Goal: Transaction & Acquisition: Purchase product/service

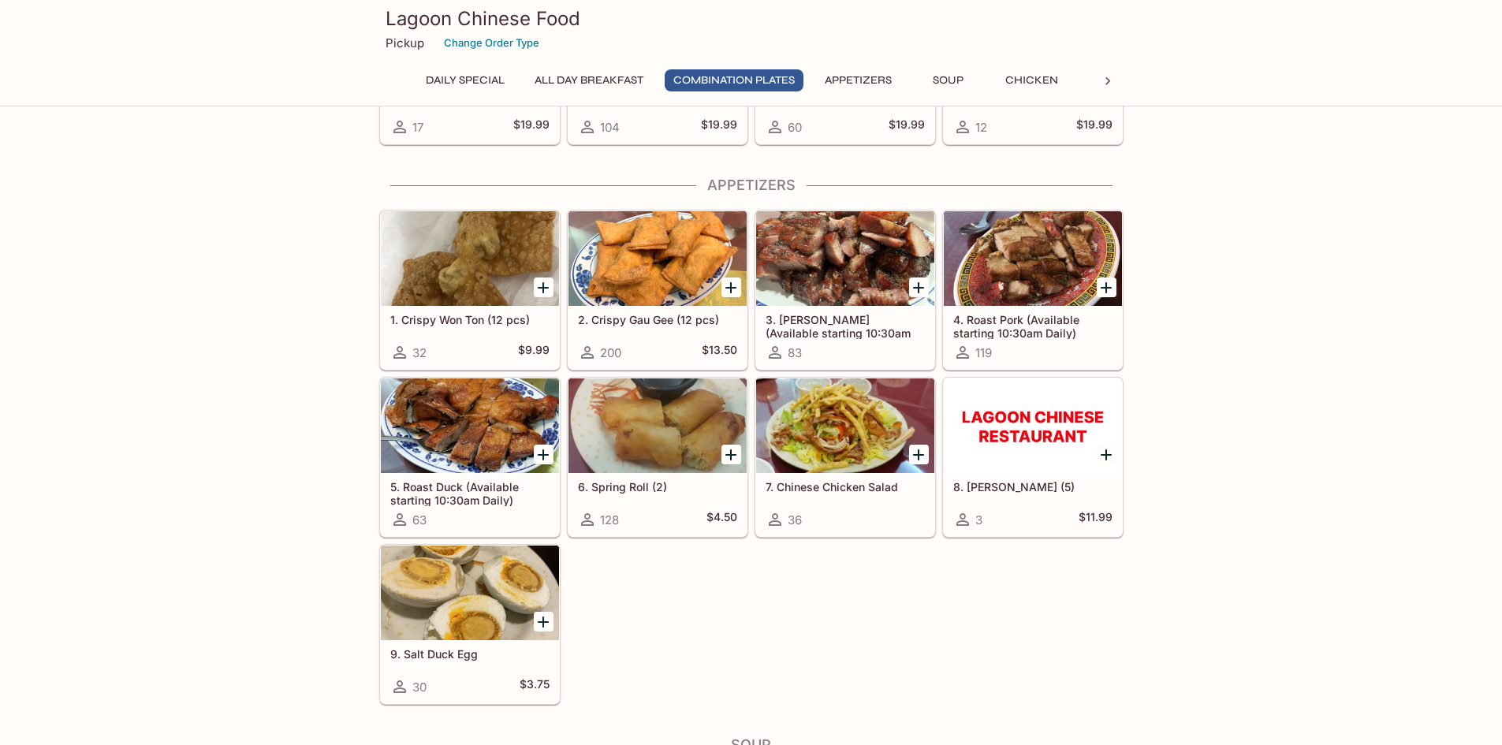
scroll to position [473, 0]
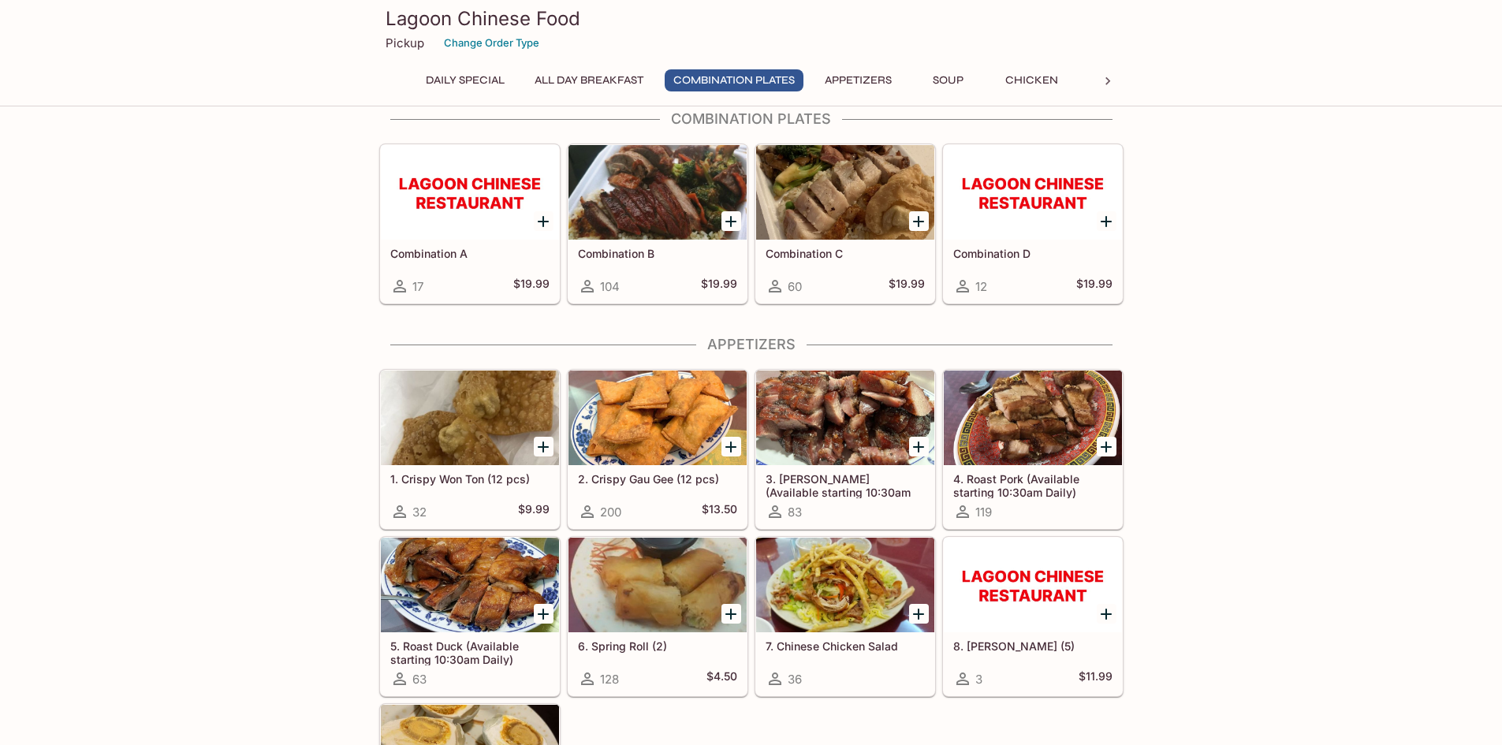
click at [486, 76] on button "Daily Special" at bounding box center [465, 80] width 96 height 22
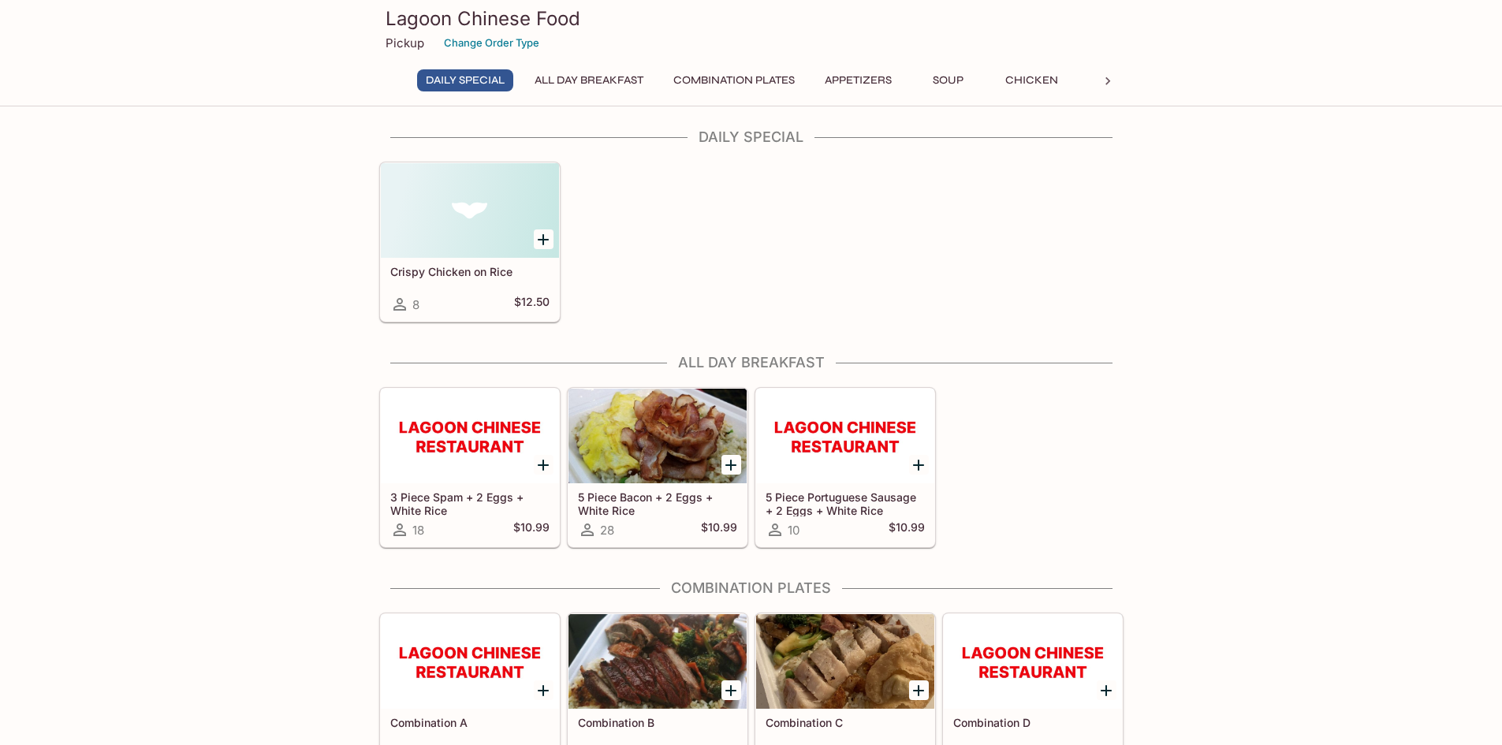
scroll to position [0, 0]
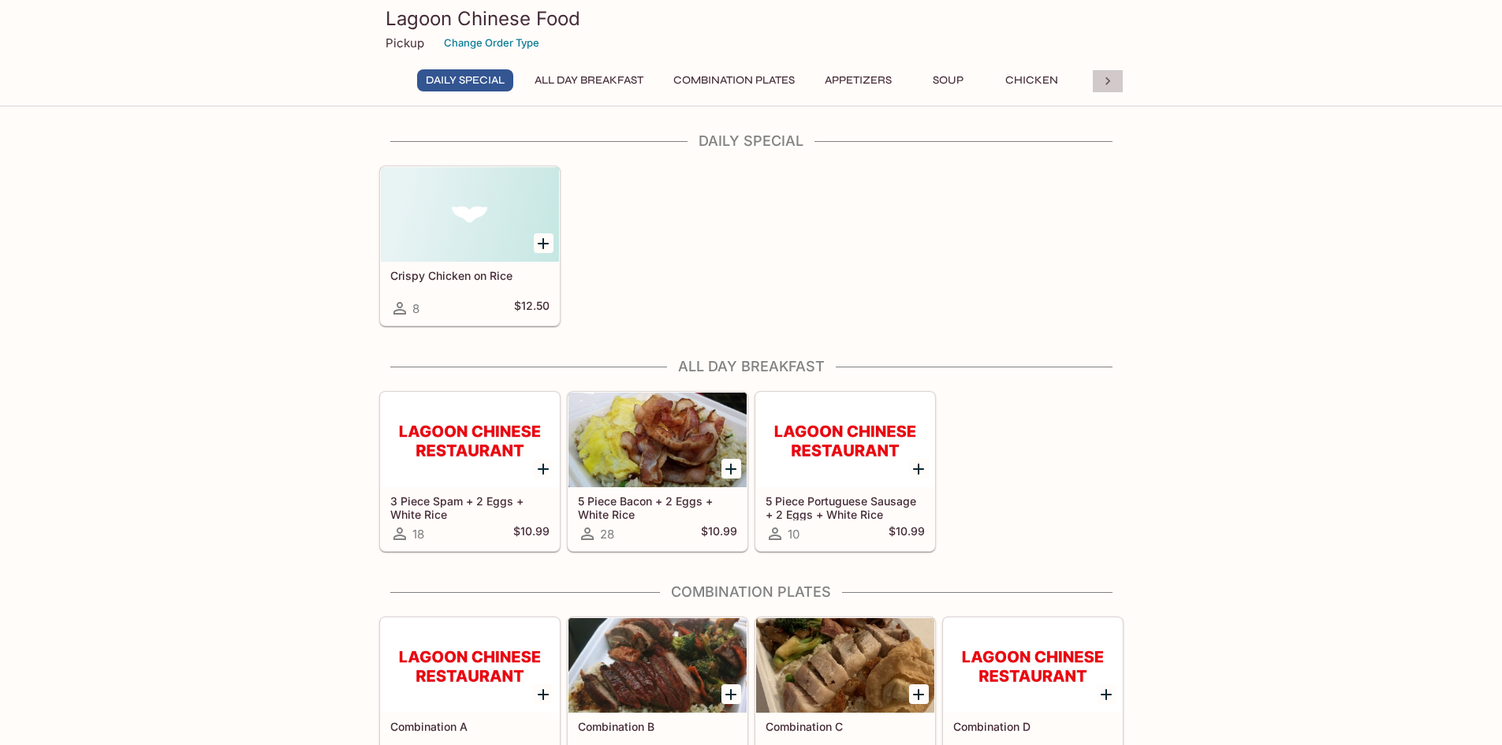
click at [1105, 80] on icon at bounding box center [1108, 81] width 16 height 16
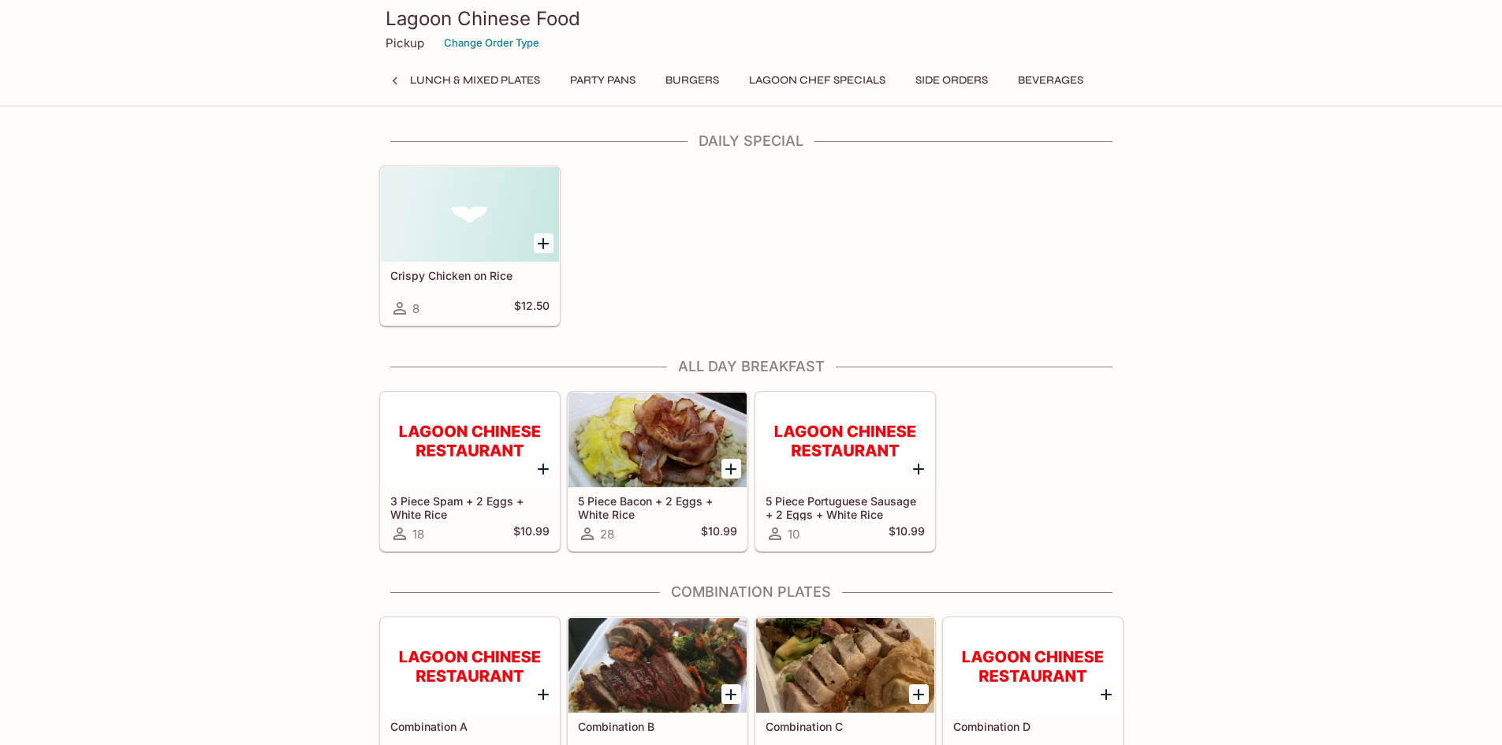
click at [1039, 80] on button "Beverages" at bounding box center [1050, 80] width 83 height 22
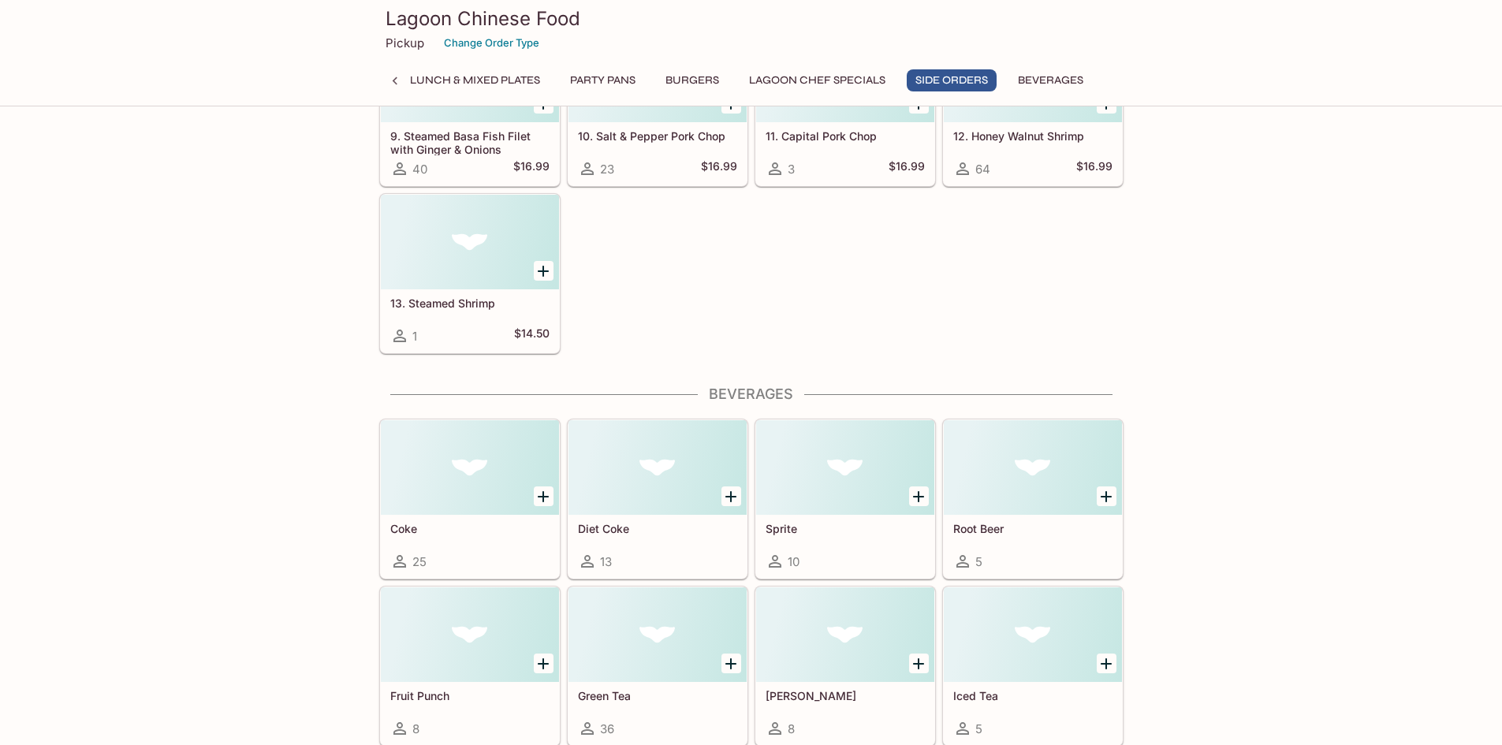
scroll to position [9157, 0]
click at [1029, 75] on button "Beverages" at bounding box center [1050, 80] width 83 height 22
click at [837, 78] on button "Lagoon Chef Specials" at bounding box center [817, 80] width 154 height 22
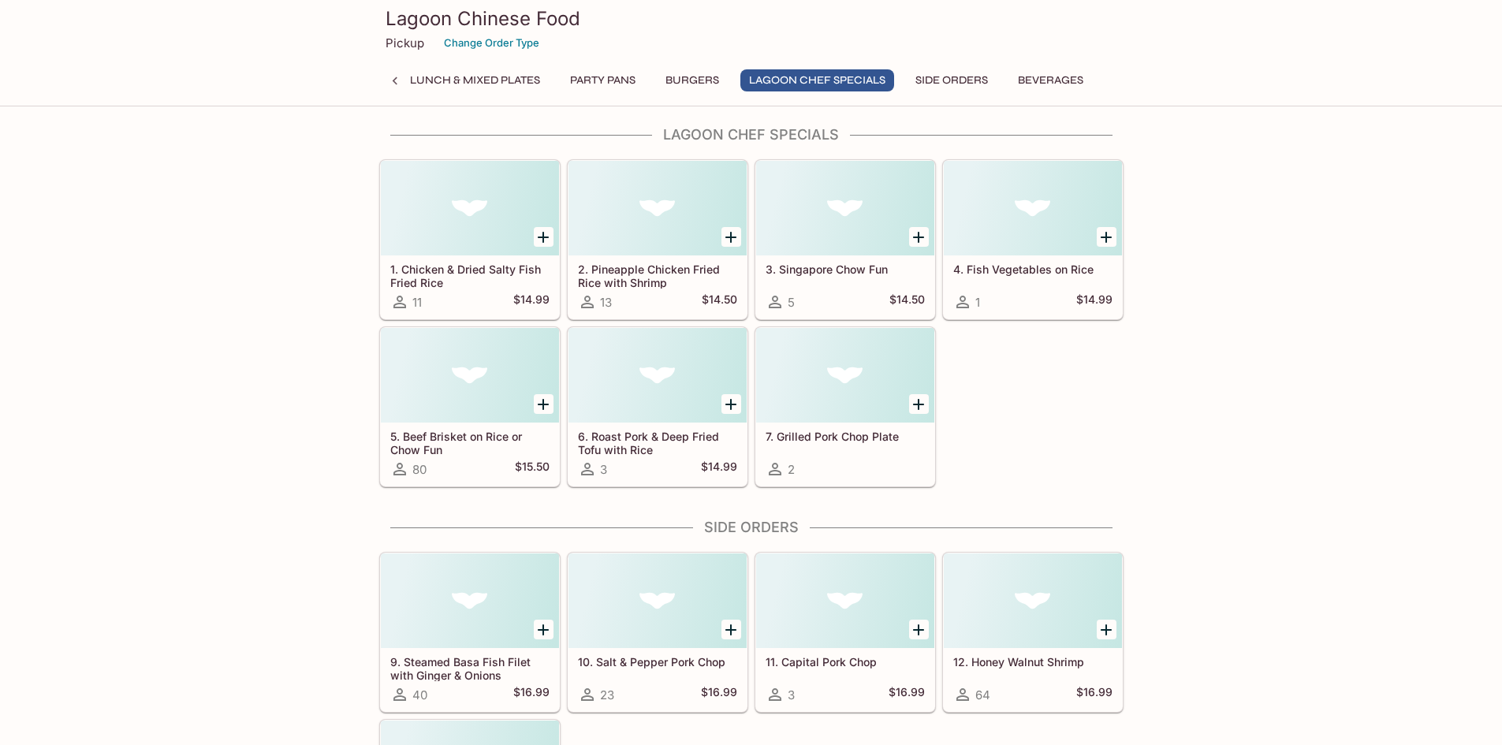
scroll to position [8621, 0]
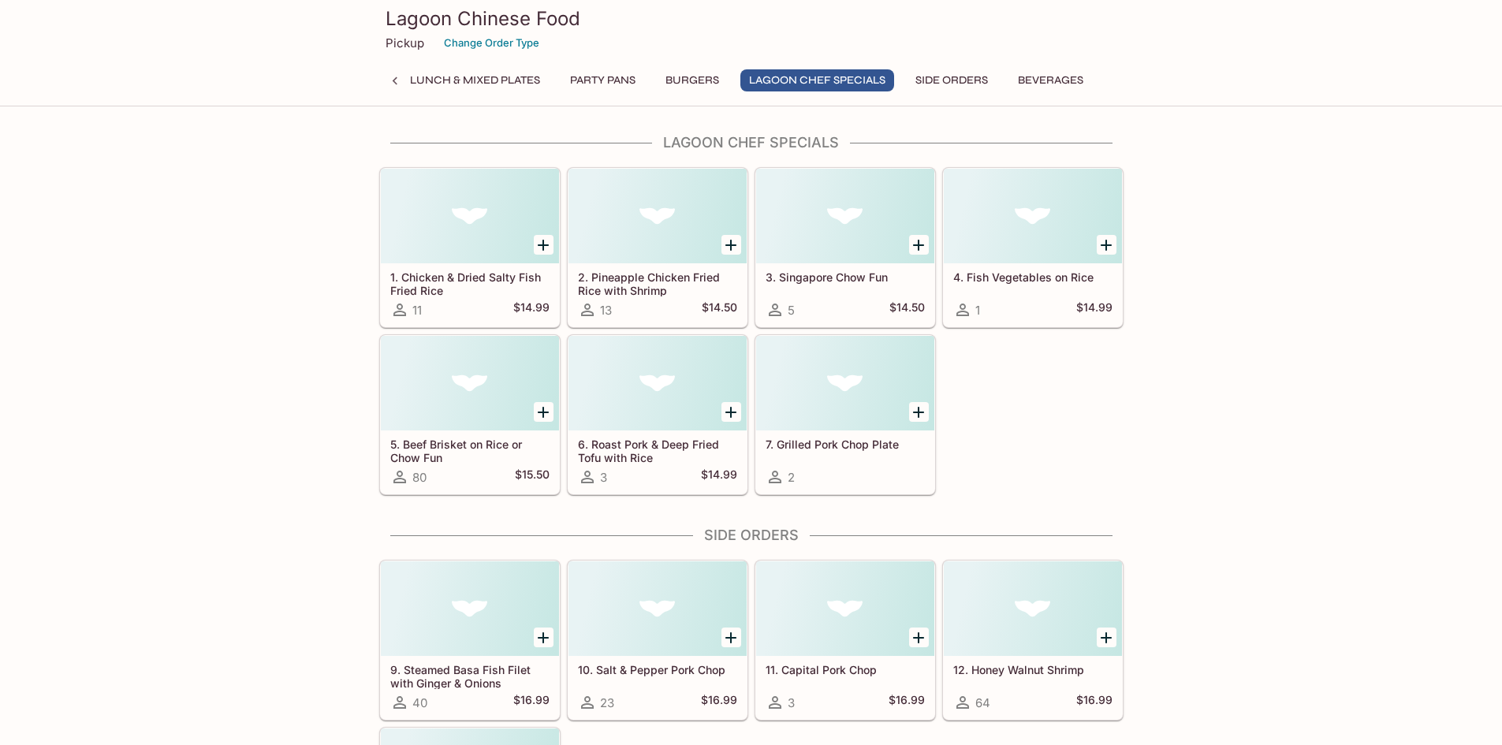
click at [683, 73] on button "Burgers" at bounding box center [692, 80] width 71 height 22
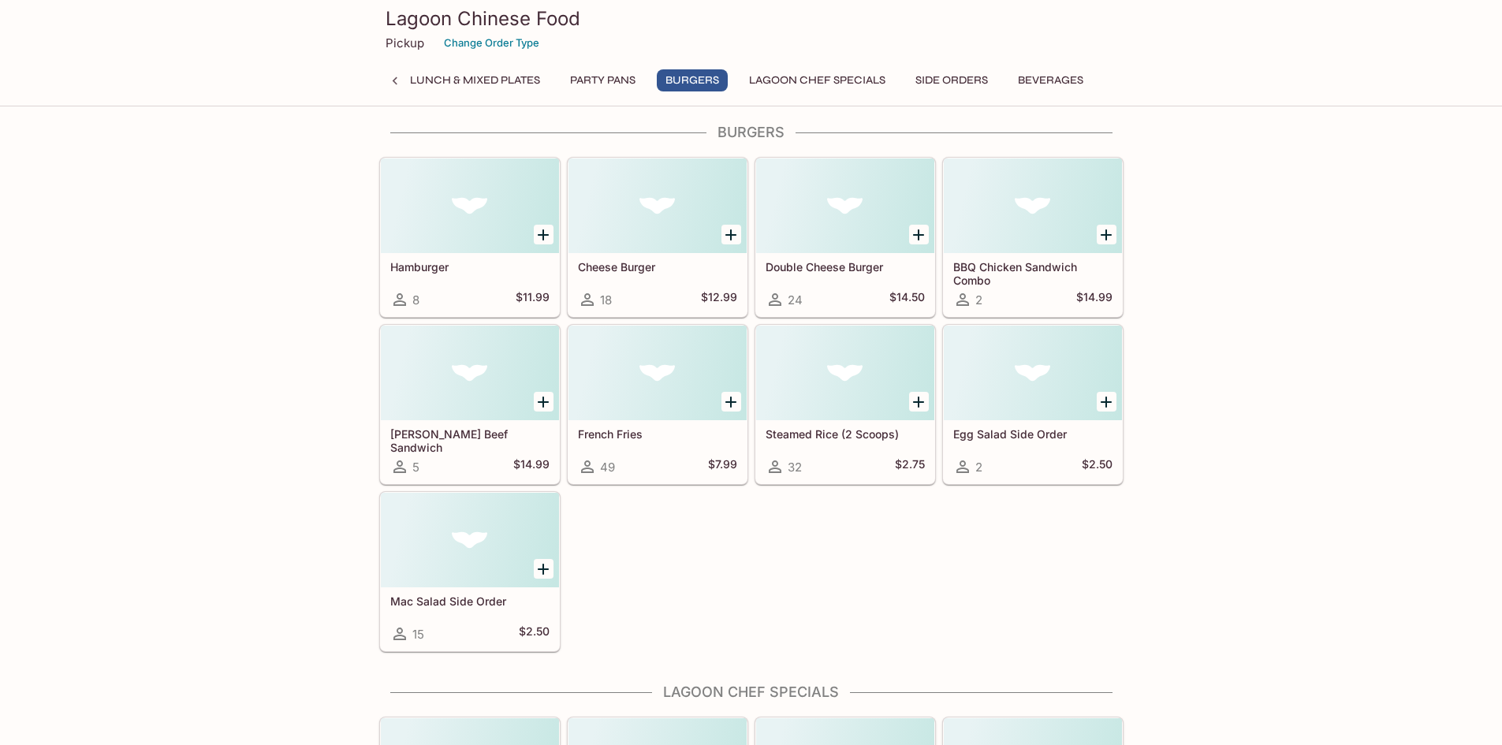
scroll to position [8061, 0]
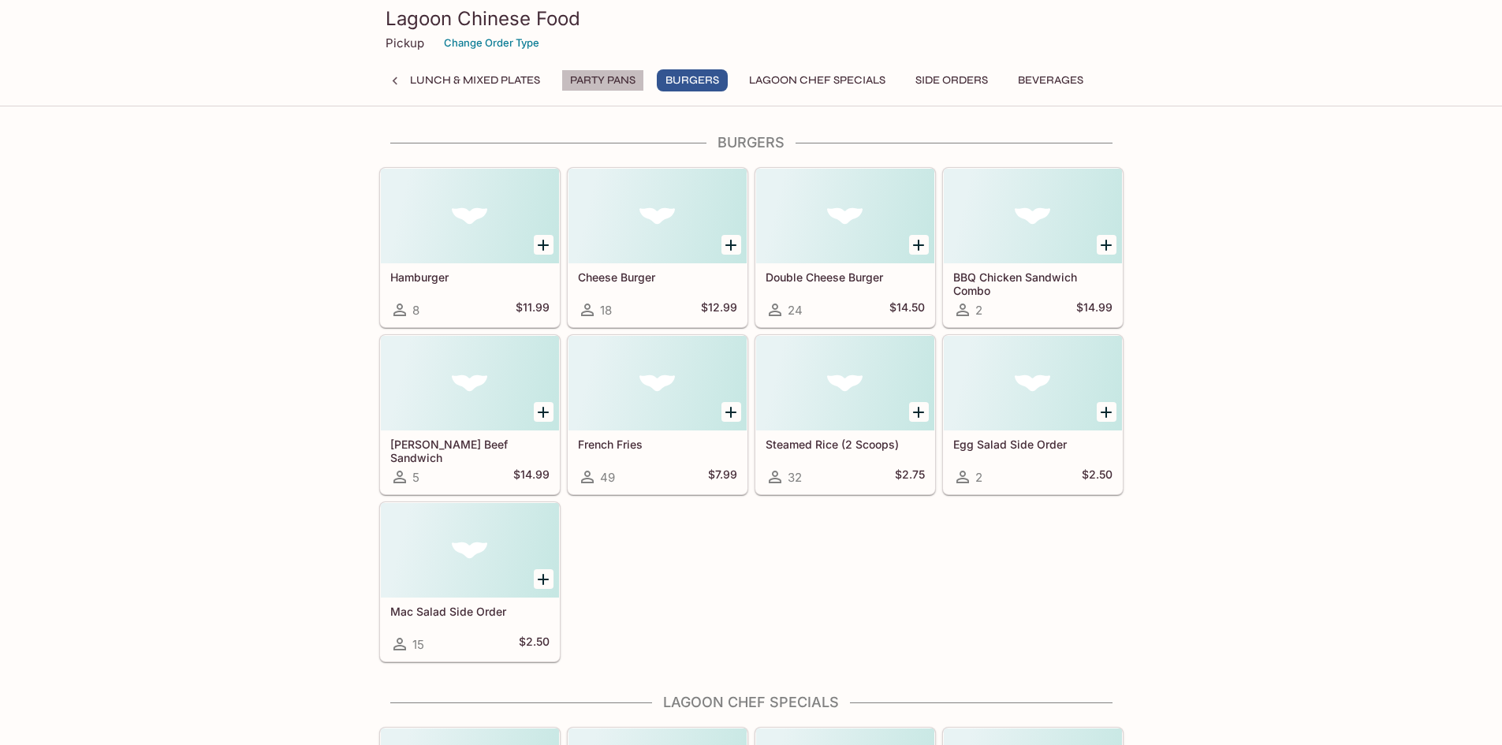
click at [602, 78] on button "Party Pans" at bounding box center [602, 80] width 83 height 22
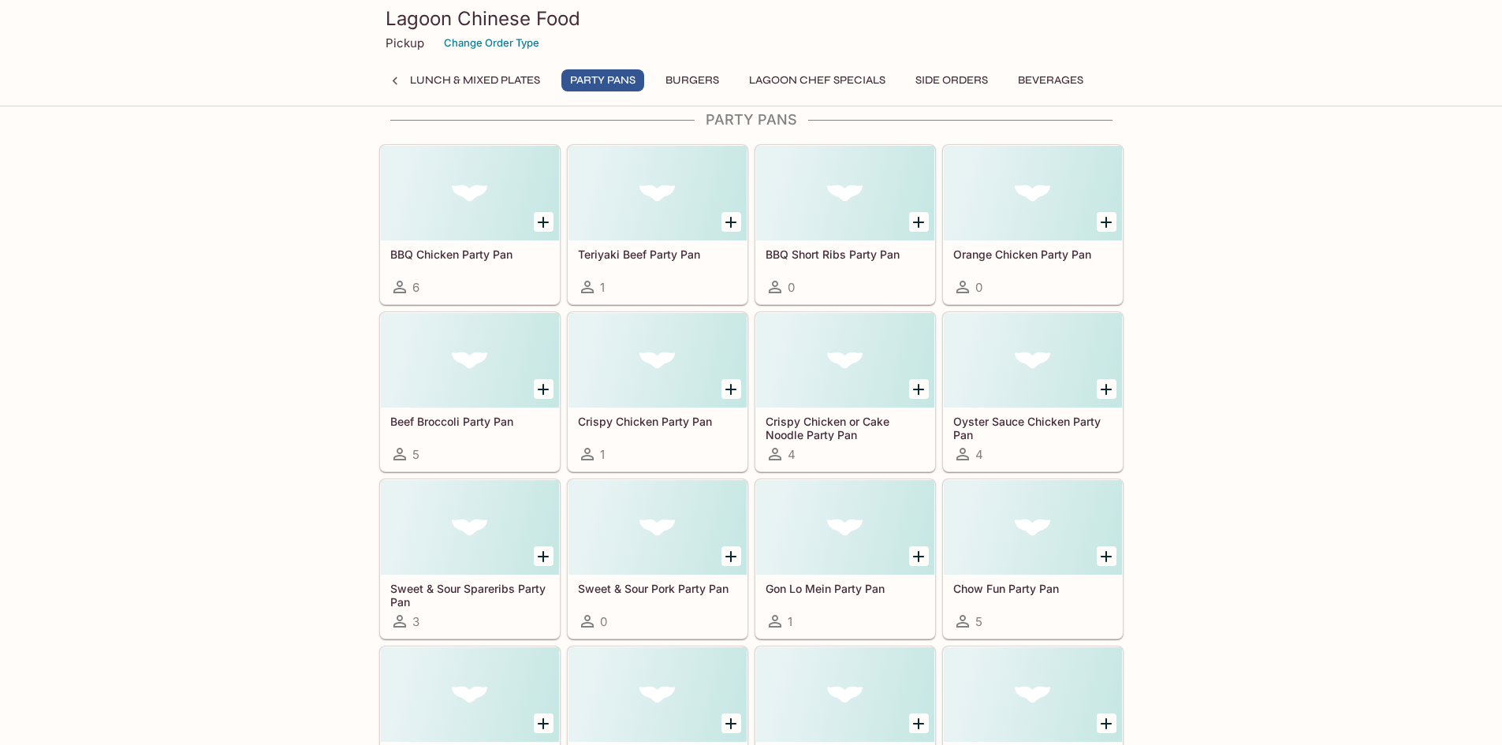
scroll to position [7334, 0]
